Goal: Information Seeking & Learning: Learn about a topic

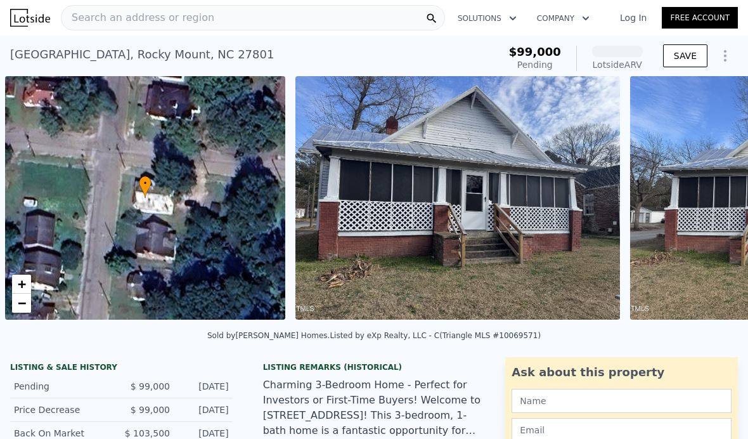
scroll to position [0, 5]
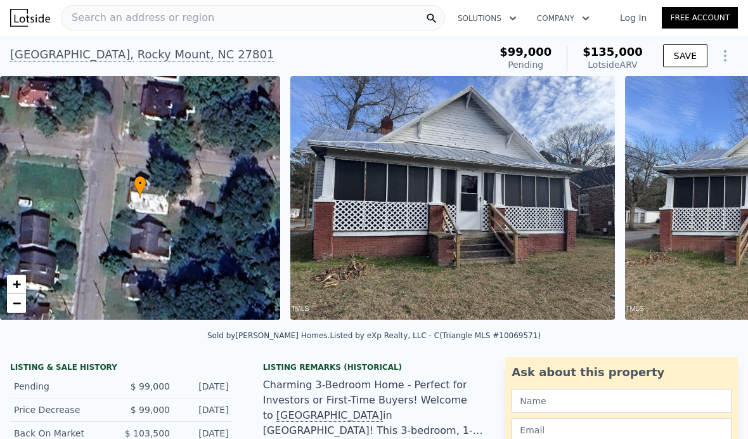
click at [316, 18] on div "Search an address or region" at bounding box center [253, 17] width 384 height 25
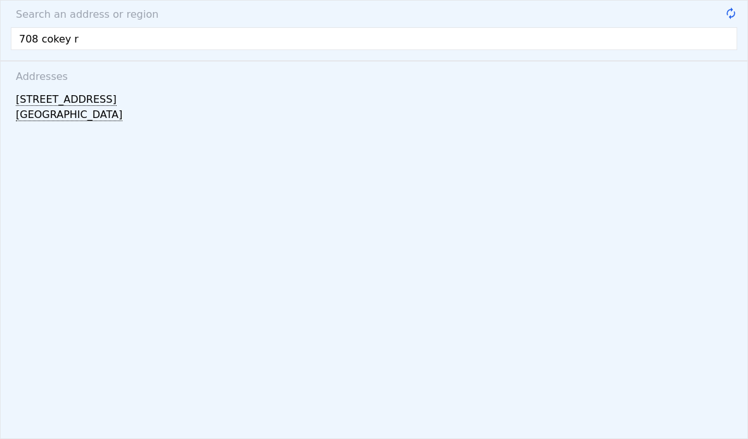
type input "708 cokey rd"
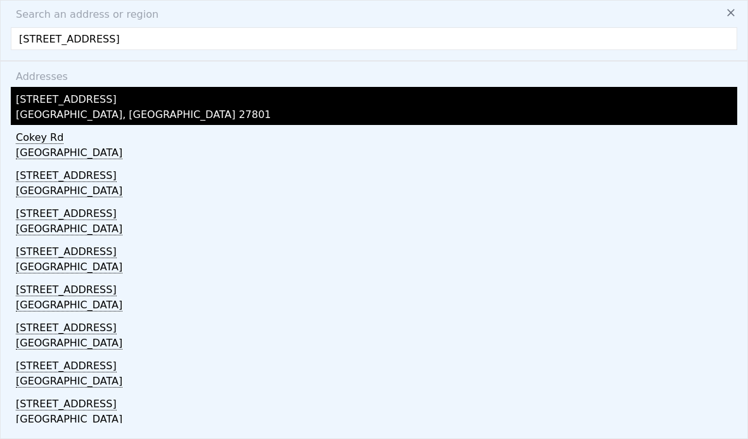
click at [59, 110] on div "Rocky Mount, NC 27801" at bounding box center [376, 116] width 721 height 18
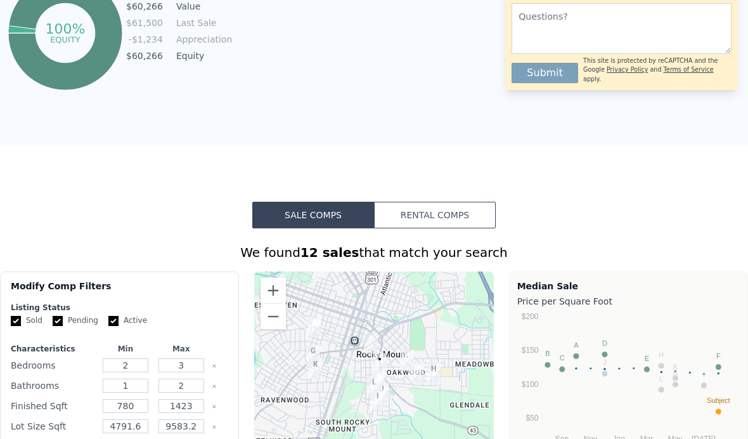
scroll to position [766, 0]
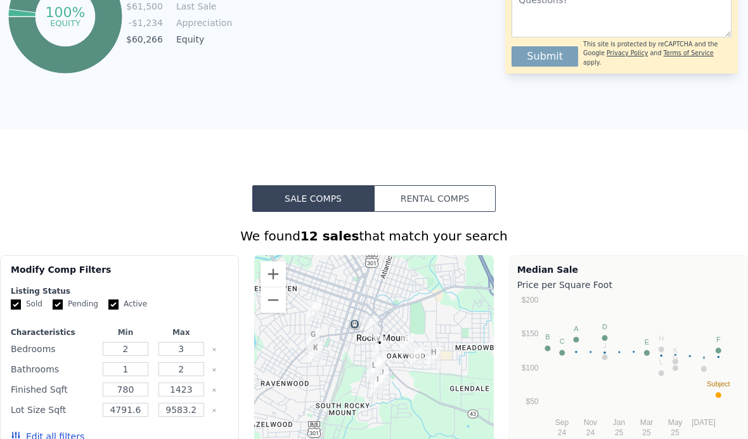
click at [423, 201] on button "Rental Comps" at bounding box center [435, 198] width 122 height 27
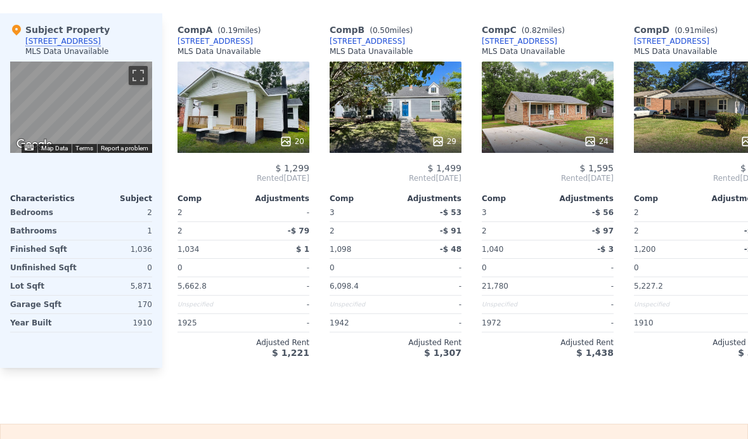
scroll to position [1251, 0]
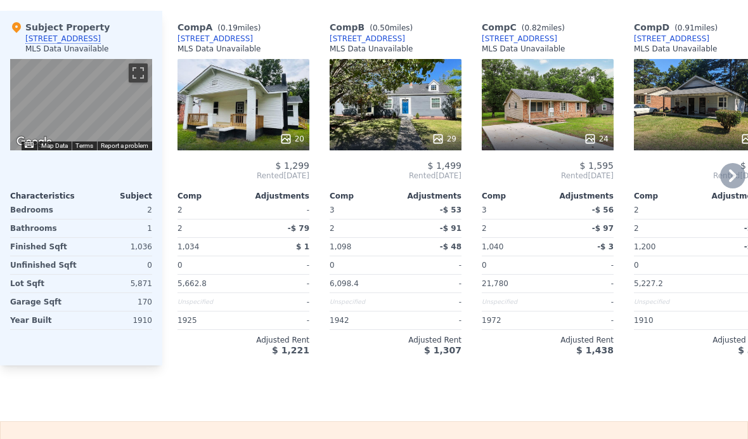
click at [261, 115] on div "20" at bounding box center [243, 104] width 132 height 91
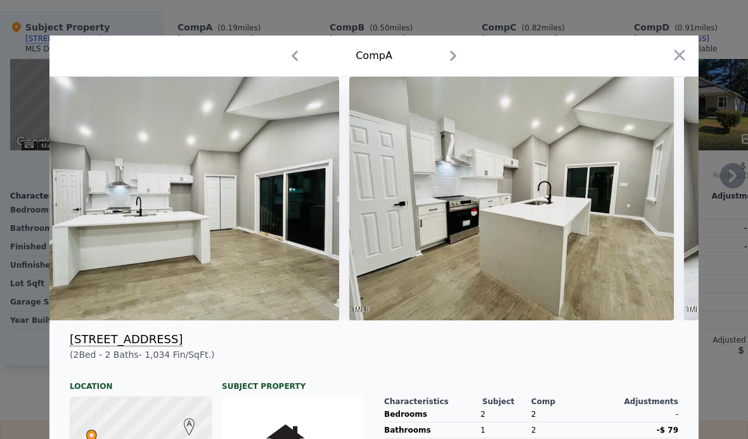
scroll to position [0, 2389]
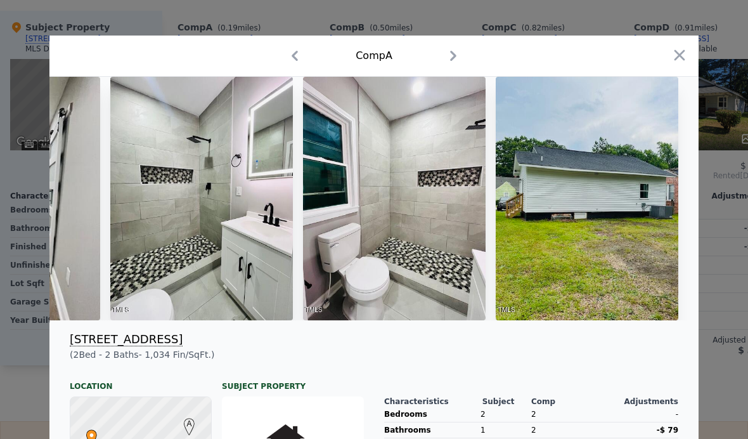
click at [664, 57] on div "Comp A" at bounding box center [374, 56] width 629 height 20
click at [678, 53] on icon "button" at bounding box center [679, 54] width 11 height 11
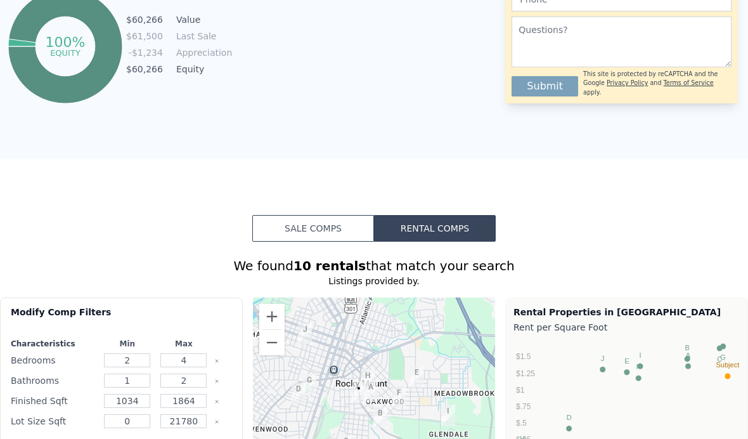
scroll to position [743, 0]
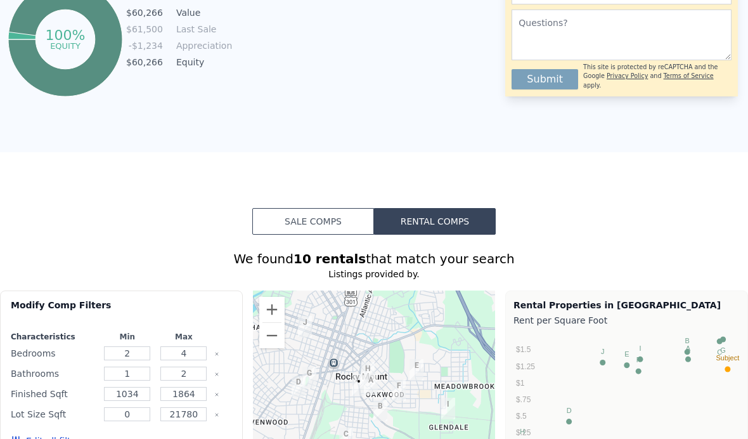
click at [306, 225] on button "Sale Comps" at bounding box center [313, 221] width 122 height 27
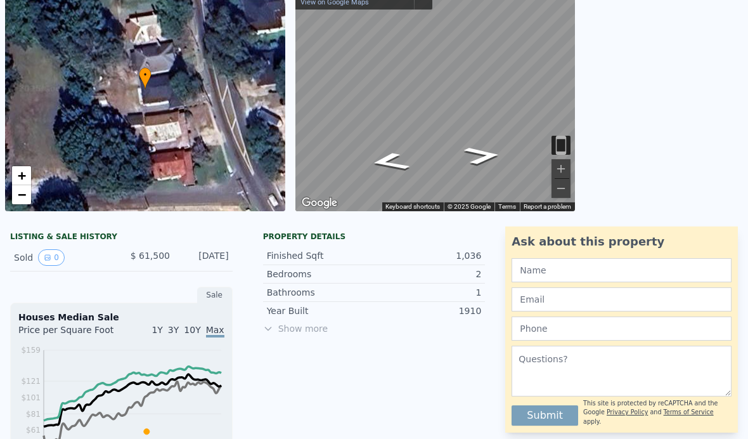
scroll to position [0, 0]
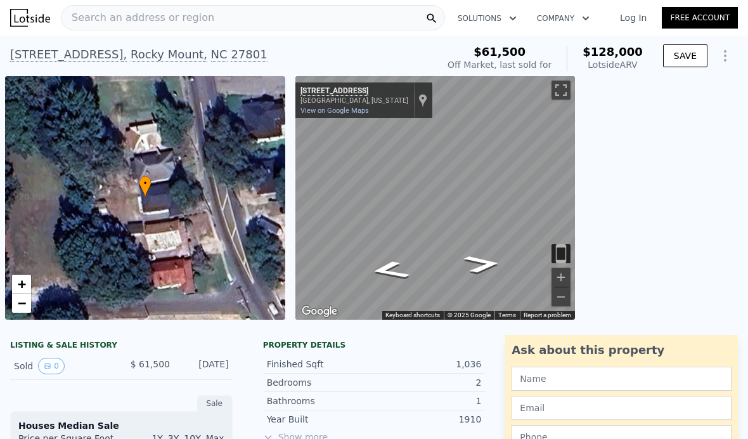
click at [366, 18] on div "Search an address or region" at bounding box center [253, 17] width 384 height 25
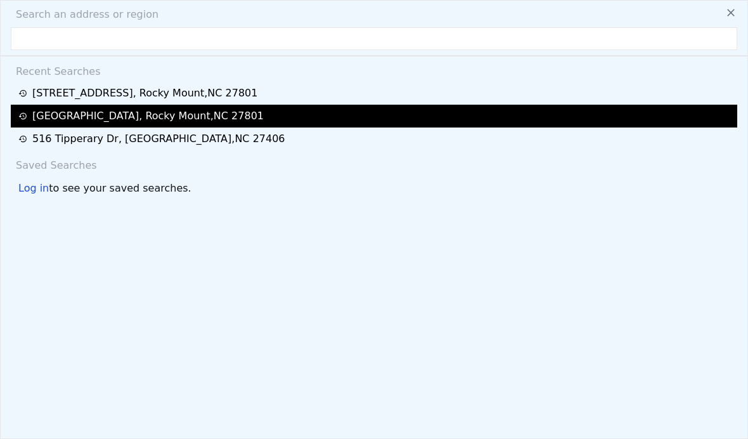
click at [161, 119] on div "1301 Branch St , Rocky Mount , NC 27801" at bounding box center [147, 115] width 231 height 15
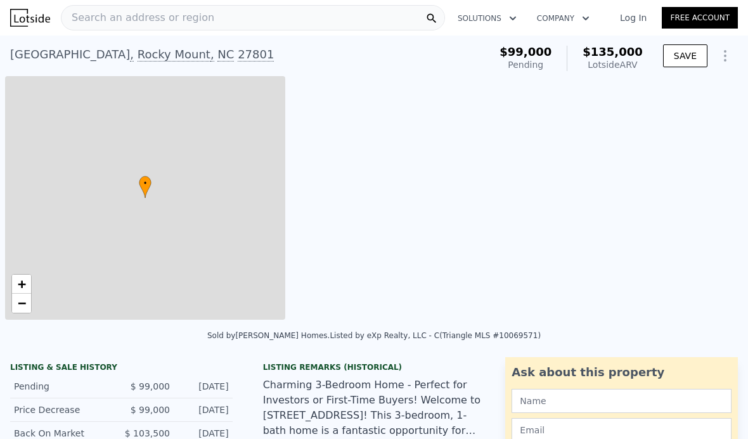
type input "$ 135,000"
checkbox input "false"
type input "$ 20,213"
type input "6098.4"
type input "12319"
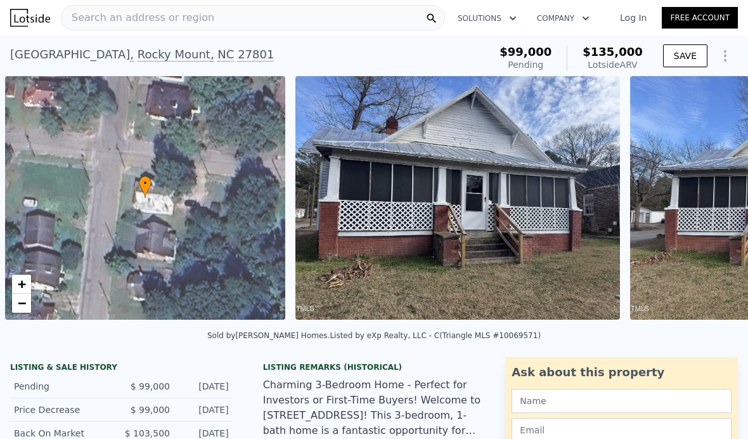
scroll to position [0, 5]
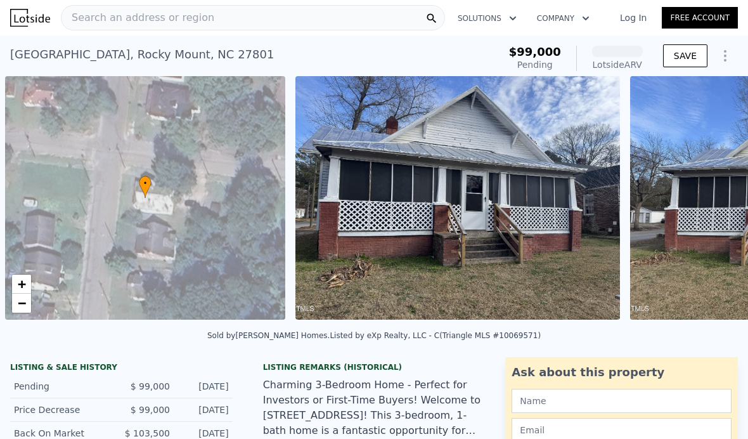
scroll to position [0, 5]
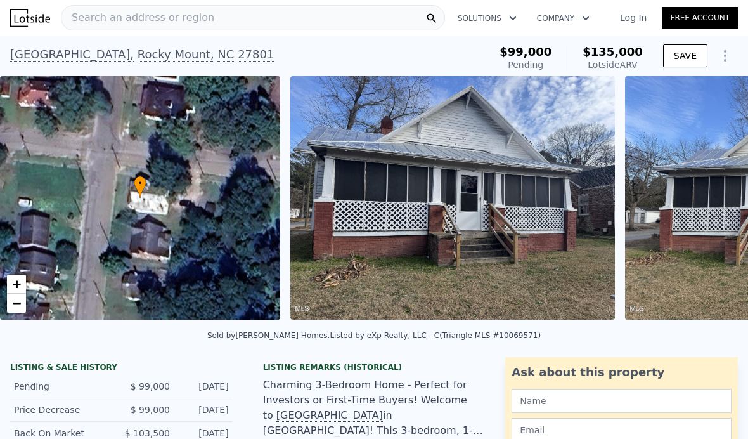
click at [98, 20] on span "Search an address or region" at bounding box center [137, 17] width 153 height 15
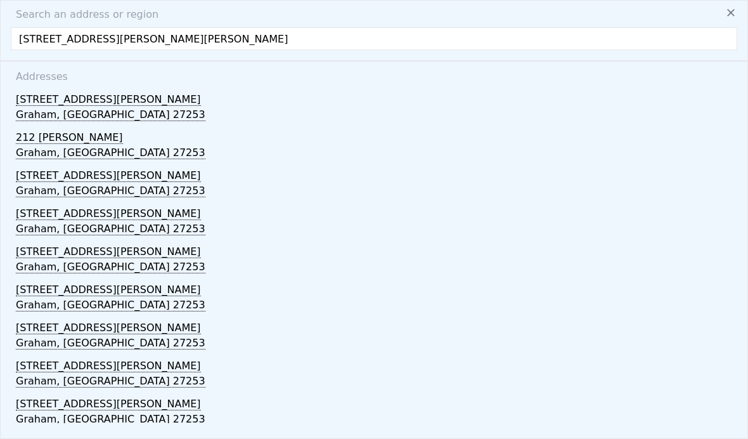
click at [118, 44] on input "[STREET_ADDRESS][PERSON_NAME][PERSON_NAME]" at bounding box center [374, 38] width 726 height 23
click at [112, 43] on input "[STREET_ADDRESS][PERSON_NAME][PERSON_NAME]" at bounding box center [374, 38] width 726 height 23
type input "[STREET_ADDRESS][PERSON_NAME][PERSON_NAME]"
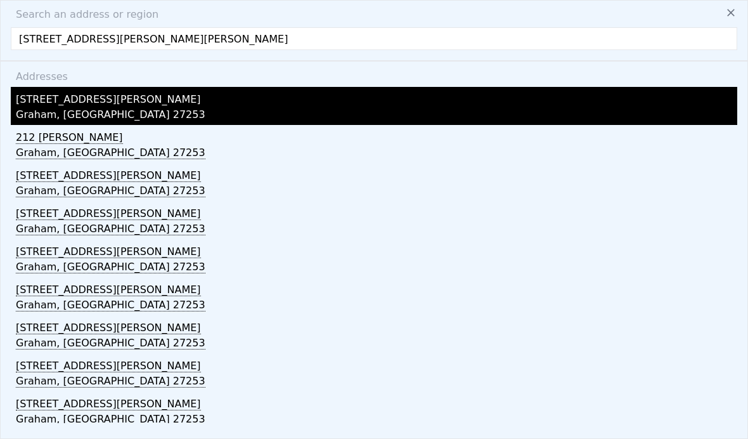
click at [36, 103] on div "[STREET_ADDRESS][PERSON_NAME]" at bounding box center [376, 97] width 721 height 20
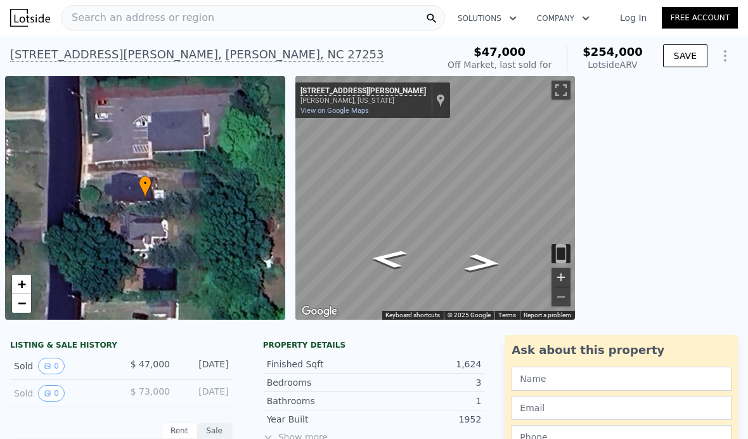
click at [556, 276] on button "Zoom in" at bounding box center [560, 276] width 19 height 19
click at [552, 273] on button "Zoom in" at bounding box center [560, 276] width 19 height 19
click at [120, 16] on span "Search an address or region" at bounding box center [137, 17] width 153 height 15
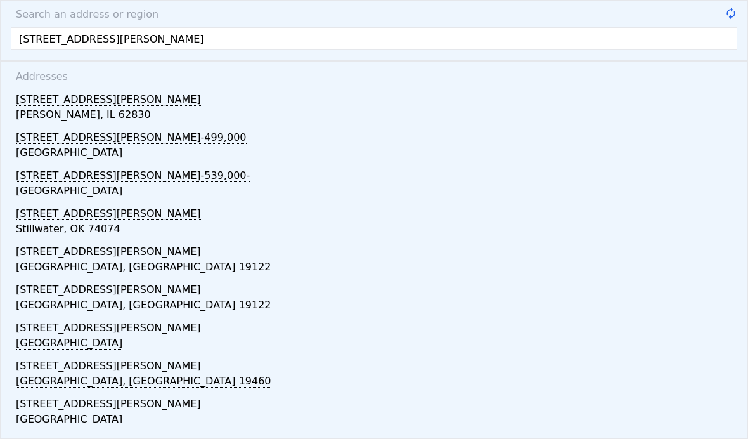
type input "[STREET_ADDRESS][PERSON_NAME] [PERSON_NAME]"
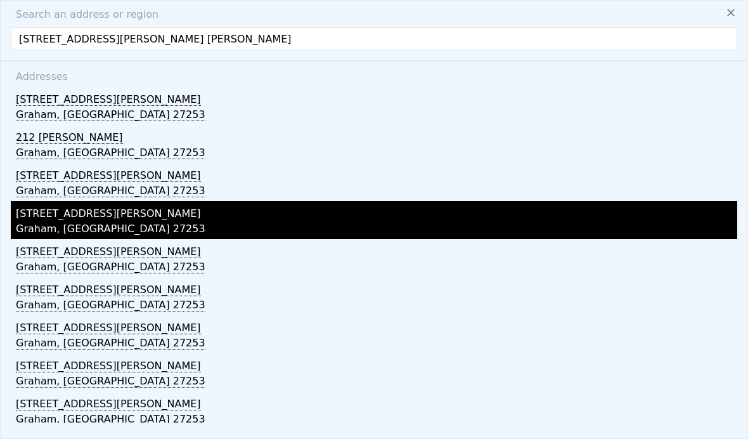
click at [28, 222] on div "Graham, [GEOGRAPHIC_DATA] 27253" at bounding box center [376, 230] width 721 height 18
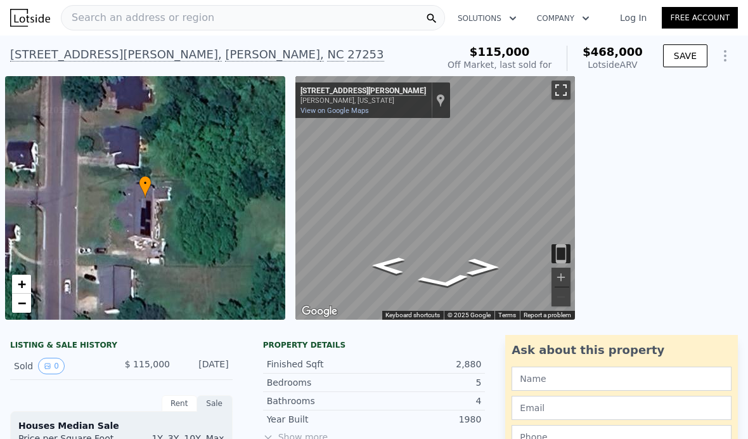
click at [552, 92] on button "Toggle fullscreen view" at bounding box center [560, 89] width 19 height 19
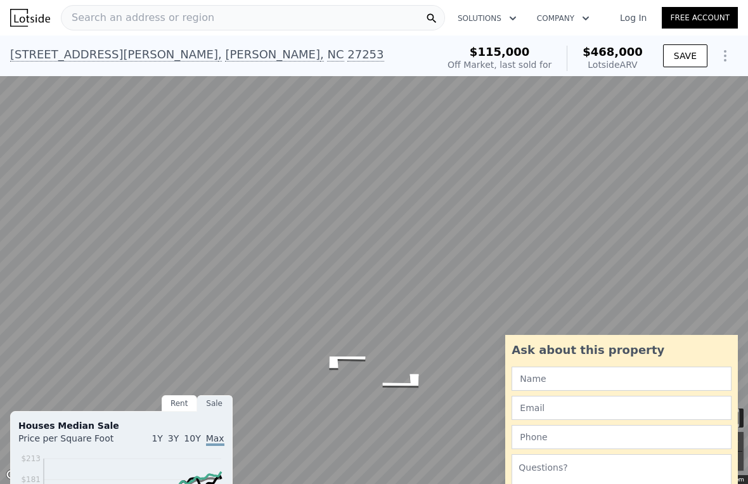
click at [738, 434] on button "Zoom in" at bounding box center [733, 441] width 19 height 19
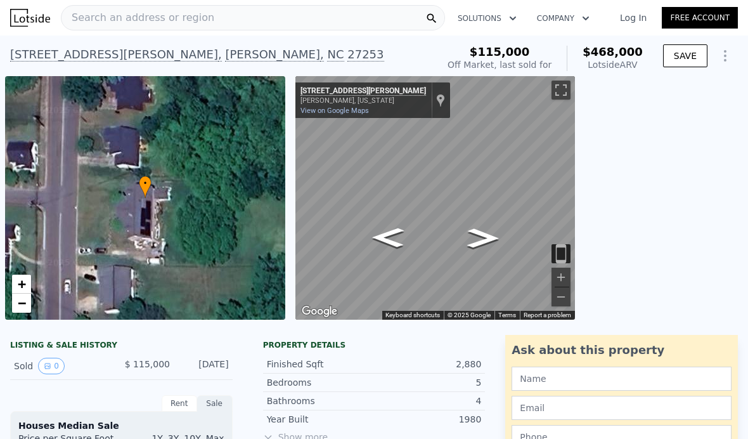
click at [94, 23] on span "Search an address or region" at bounding box center [137, 17] width 153 height 15
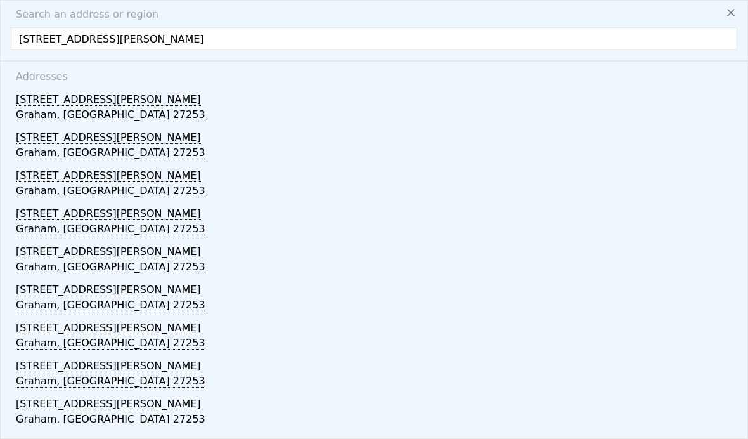
click at [29, 42] on input "[STREET_ADDRESS][PERSON_NAME]" at bounding box center [374, 38] width 726 height 23
type input "[STREET_ADDRESS][PERSON_NAME]"
type input "$ 254,000"
type input "4"
type input "3"
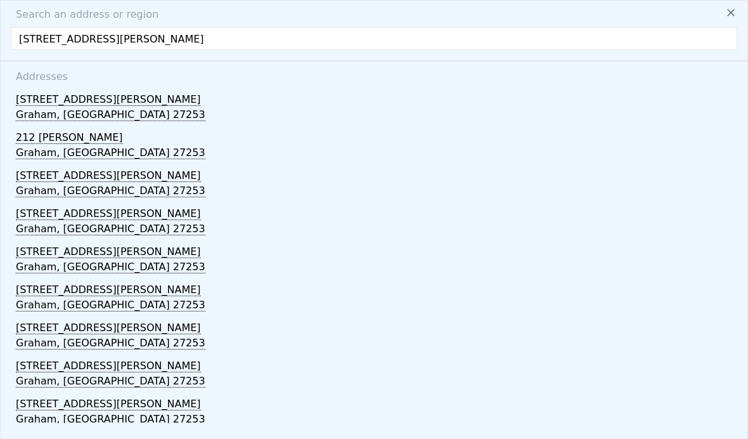
type input "1"
type input "2"
type input "1175"
type input "1534"
type input "6534"
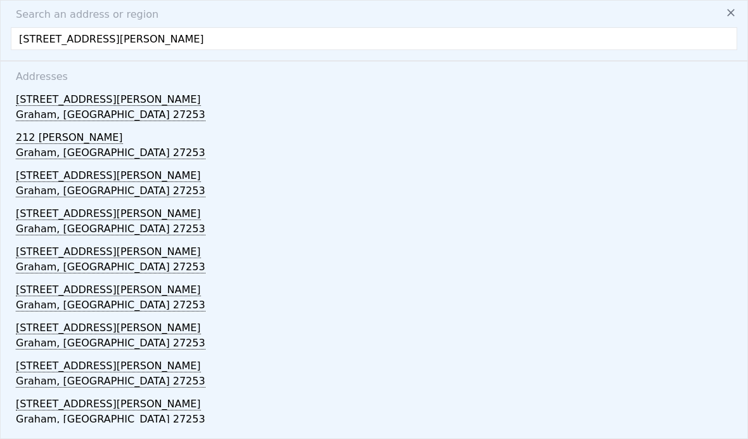
type input "20037.6"
type input "$ 187,577"
click at [728, 16] on icon at bounding box center [731, 13] width 8 height 8
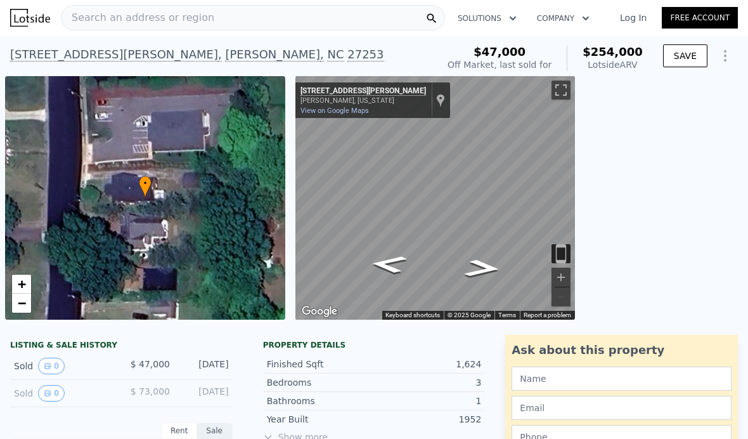
click at [91, 18] on span "Search an address or region" at bounding box center [137, 17] width 153 height 15
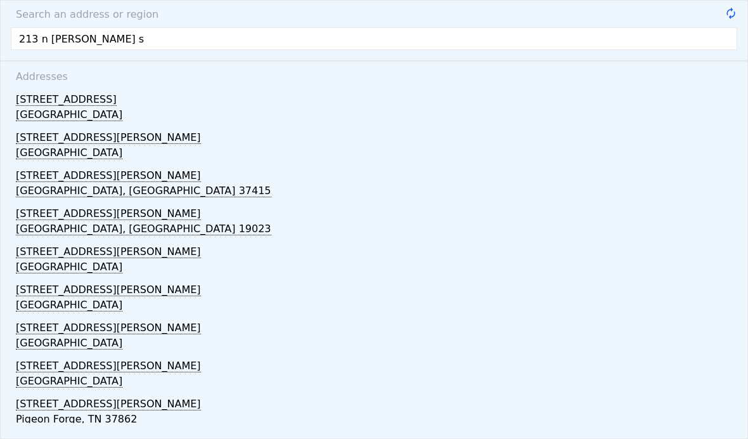
type input "[STREET_ADDRESS][PERSON_NAME]"
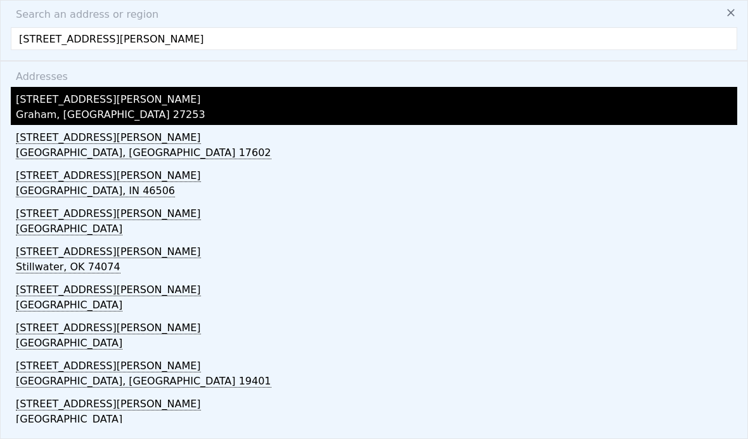
click at [46, 104] on div "[STREET_ADDRESS][PERSON_NAME]" at bounding box center [376, 97] width 721 height 20
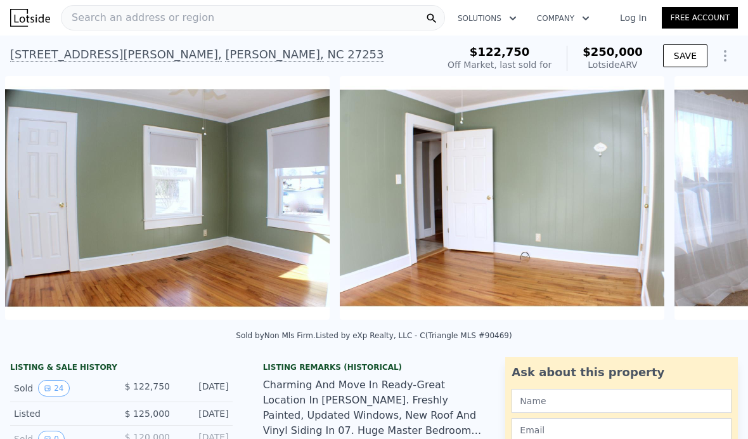
scroll to position [0, 1629]
click at [106, 15] on span "Search an address or region" at bounding box center [137, 17] width 153 height 15
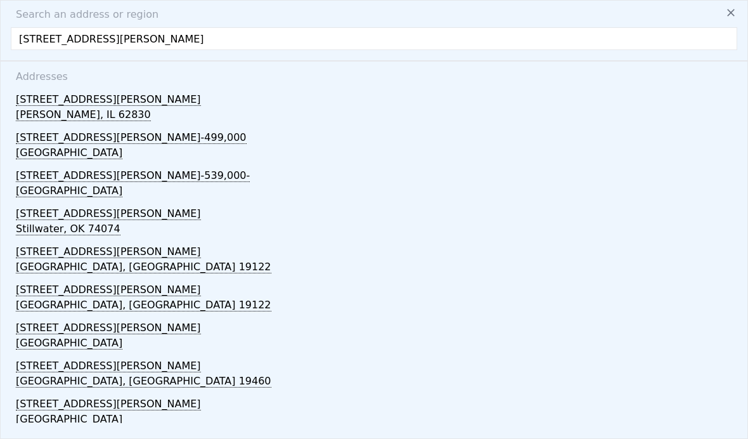
scroll to position [0, 0]
click at [38, 41] on input "[STREET_ADDRESS][PERSON_NAME]" at bounding box center [374, 38] width 726 height 23
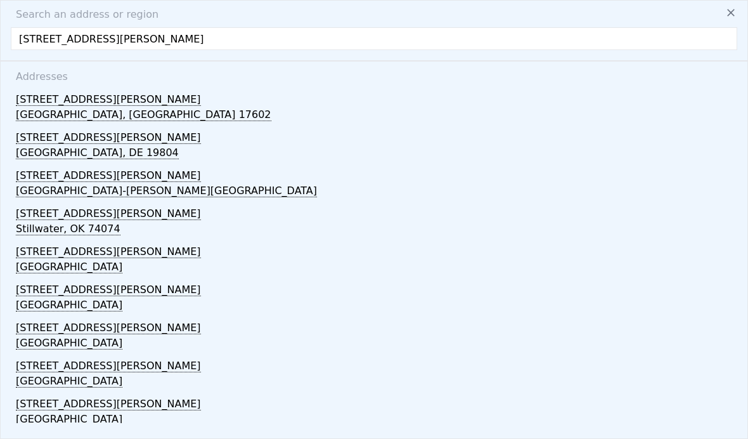
click at [134, 37] on input "[STREET_ADDRESS][PERSON_NAME]" at bounding box center [374, 38] width 726 height 23
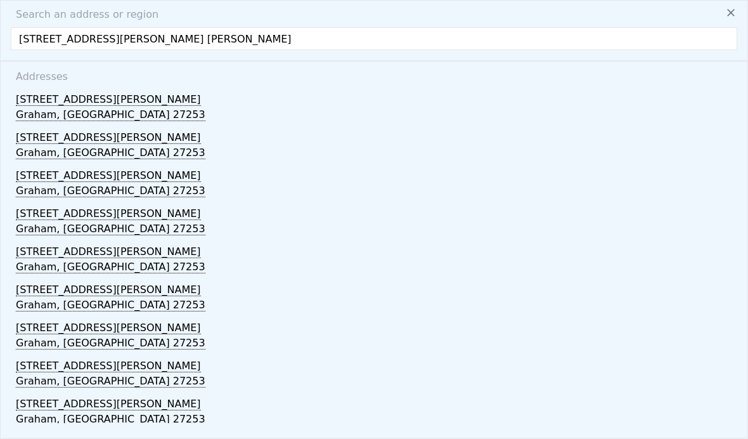
type input "[STREET_ADDRESS][PERSON_NAME] [PERSON_NAME]"
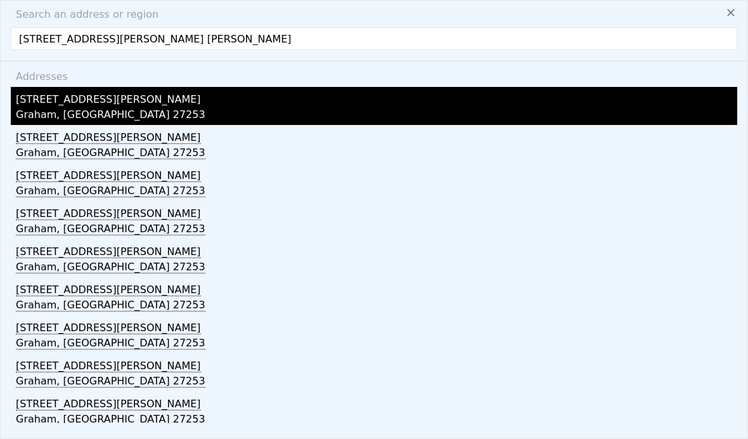
click at [48, 108] on div "Graham, [GEOGRAPHIC_DATA] 27253" at bounding box center [376, 116] width 721 height 18
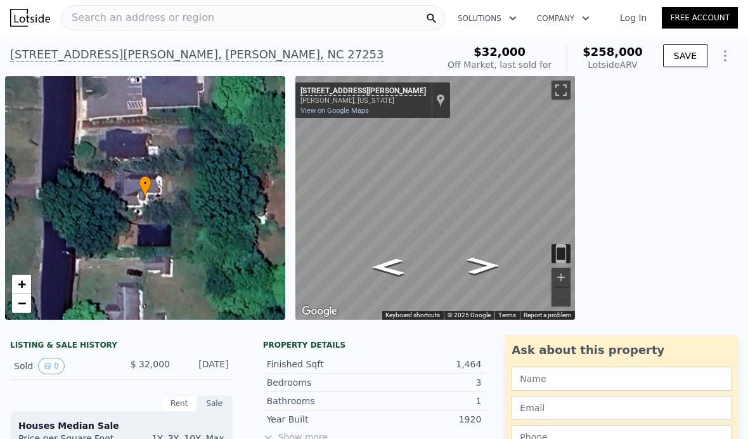
click at [108, 20] on span "Search an address or region" at bounding box center [137, 17] width 153 height 15
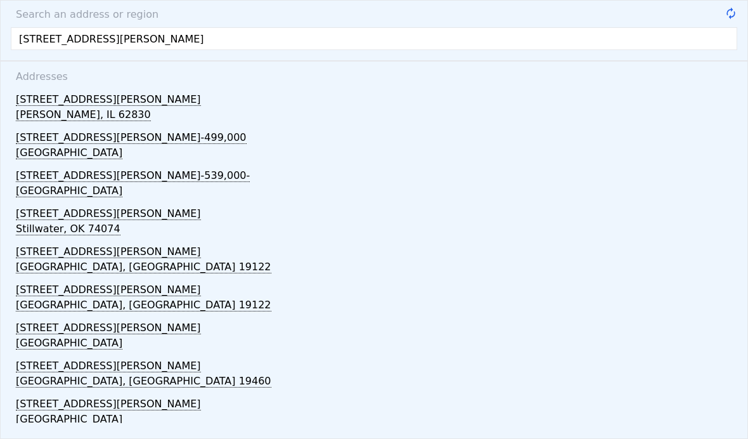
type input "[STREET_ADDRESS][PERSON_NAME]"
